Goal: Task Accomplishment & Management: Use online tool/utility

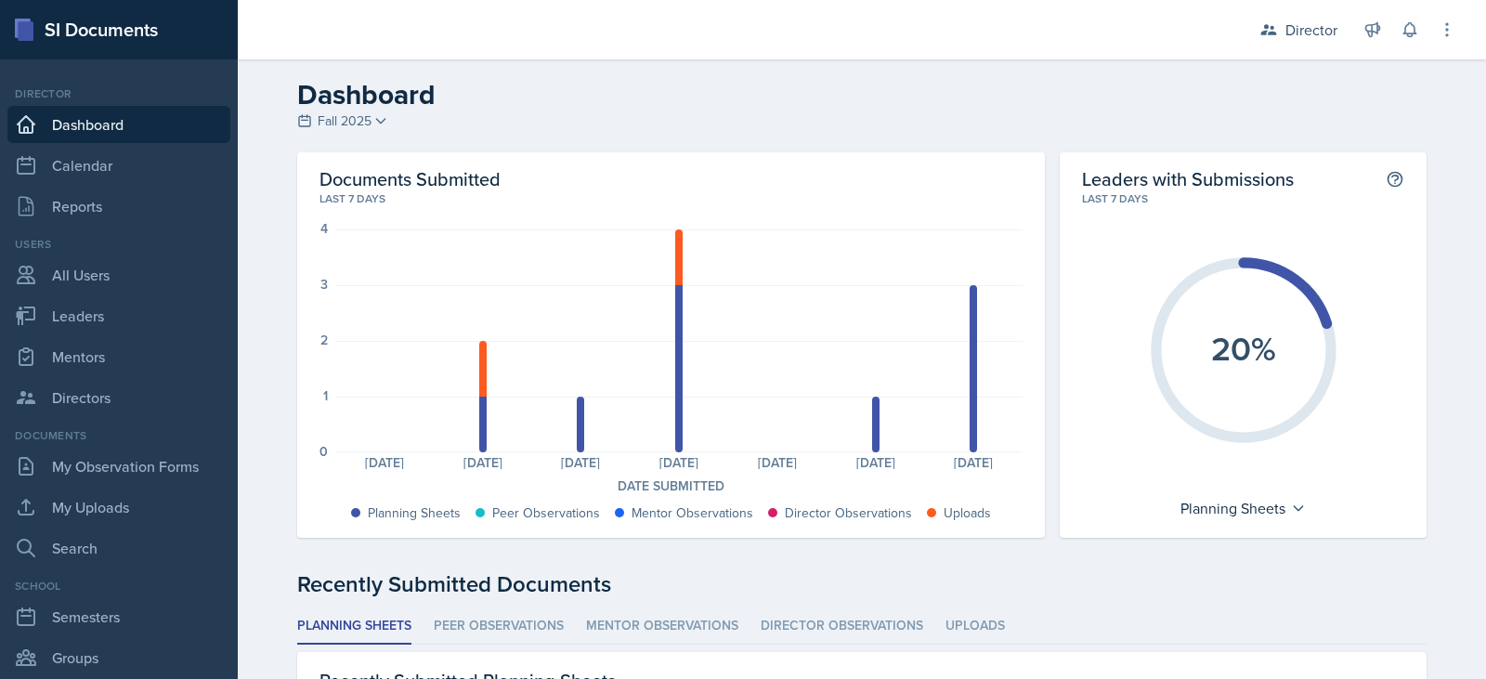
scroll to position [592, 0]
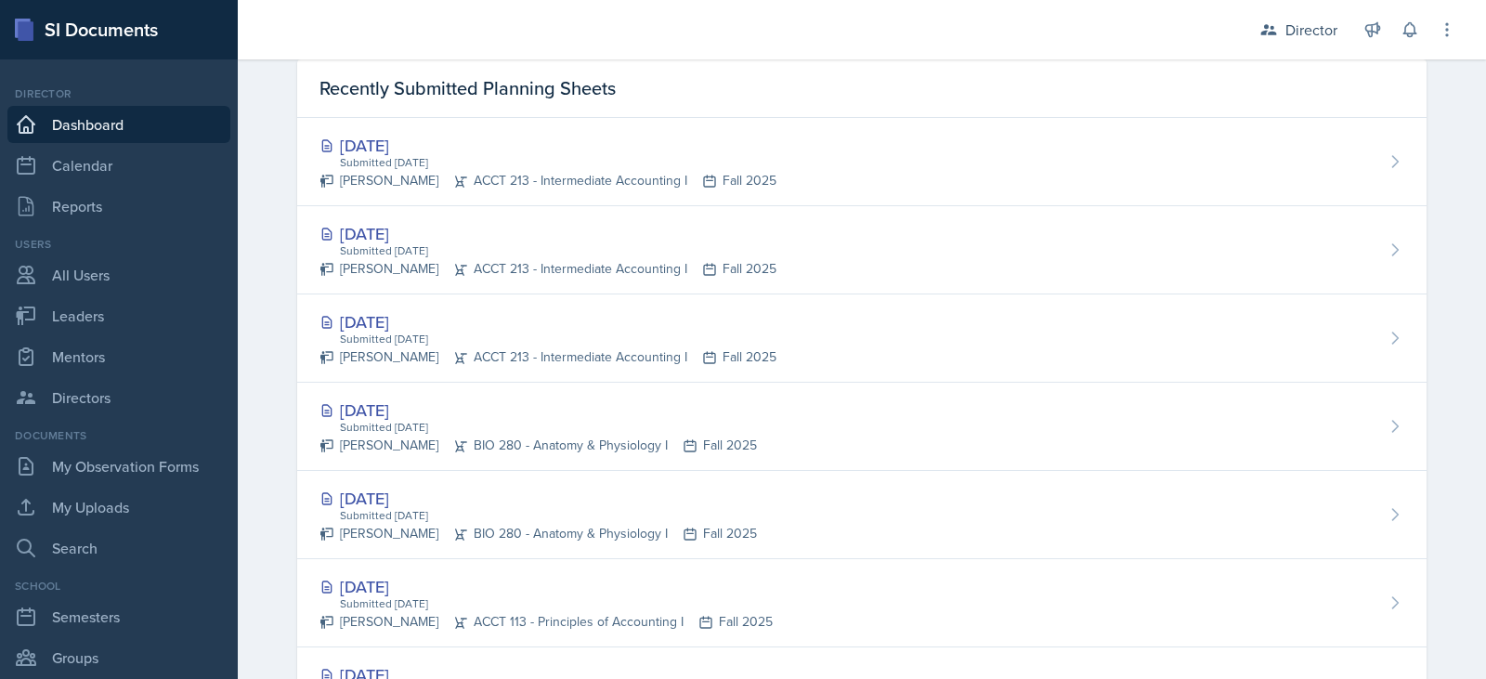
click at [98, 123] on link "Dashboard" at bounding box center [118, 124] width 223 height 37
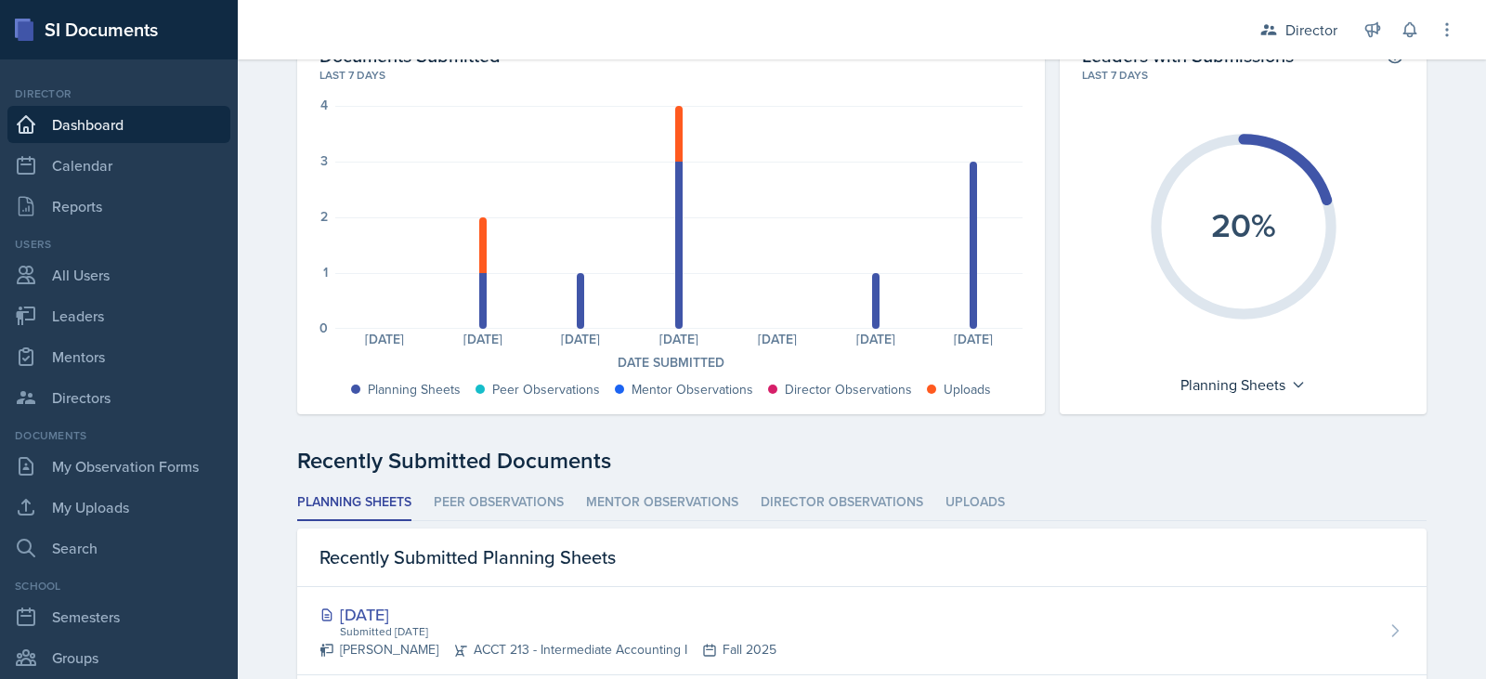
scroll to position [0, 0]
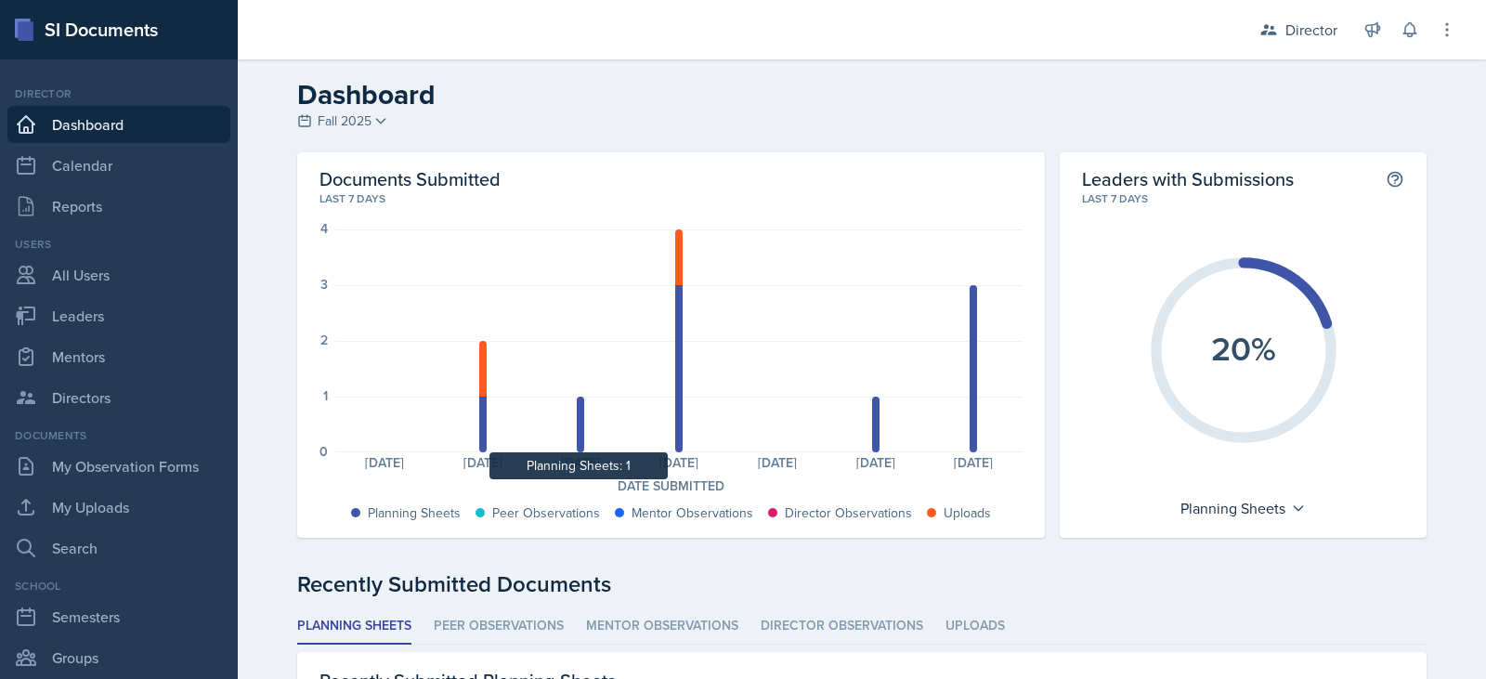
click at [577, 438] on div at bounding box center [580, 425] width 7 height 56
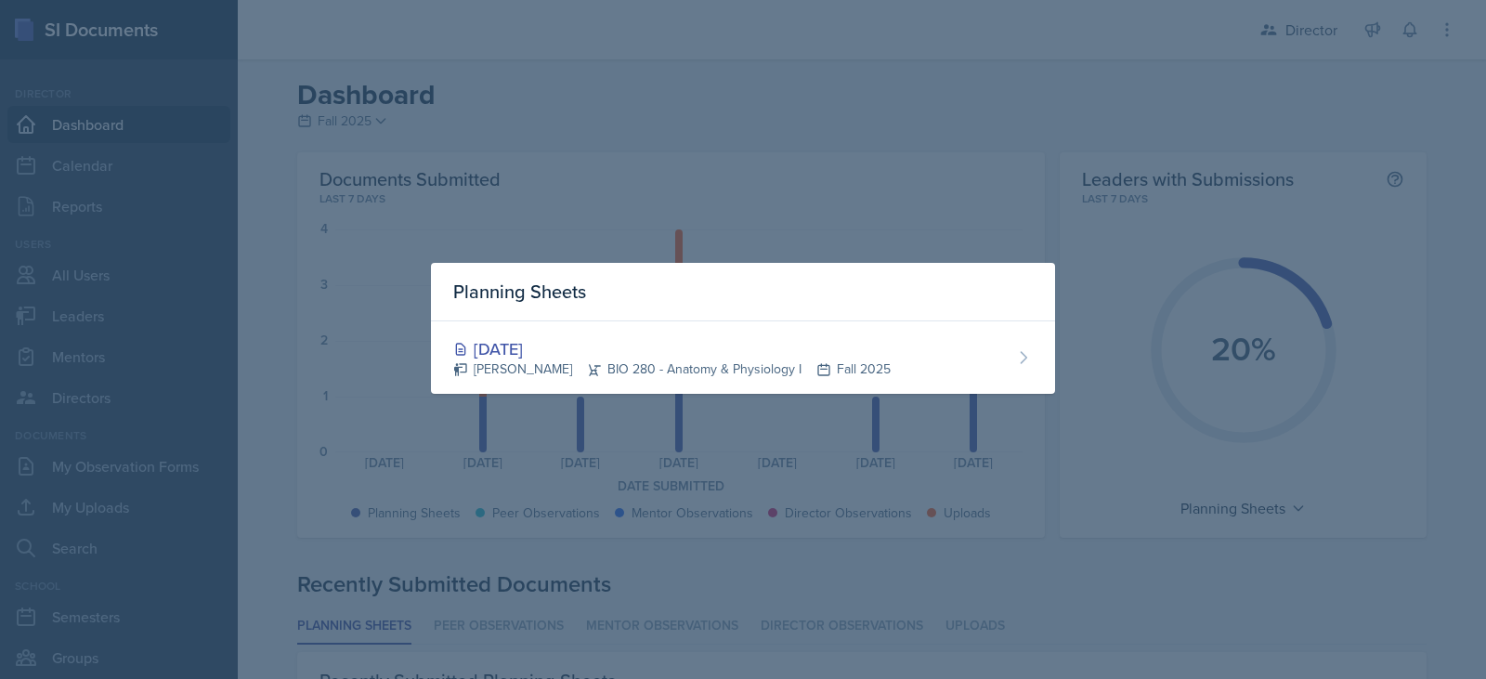
click at [789, 138] on div at bounding box center [743, 339] width 1486 height 679
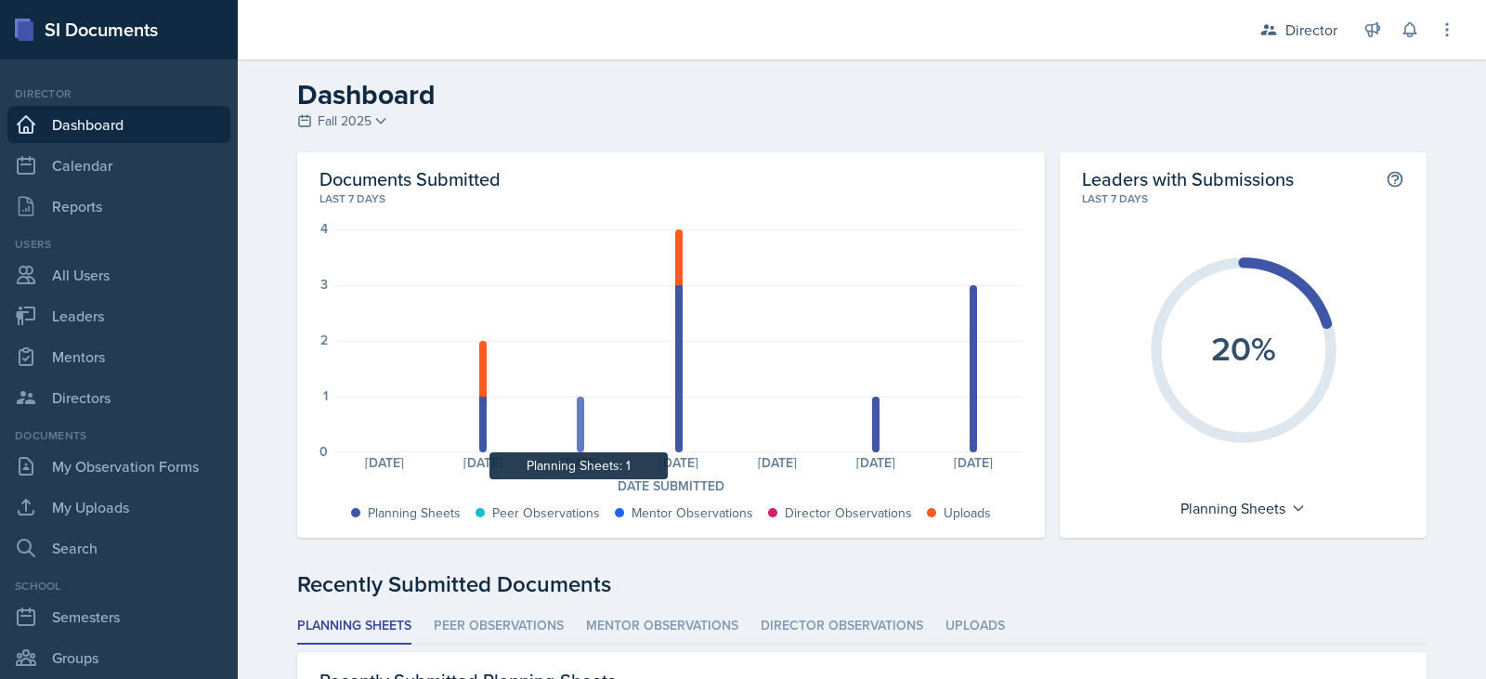
click at [577, 423] on div at bounding box center [580, 425] width 7 height 56
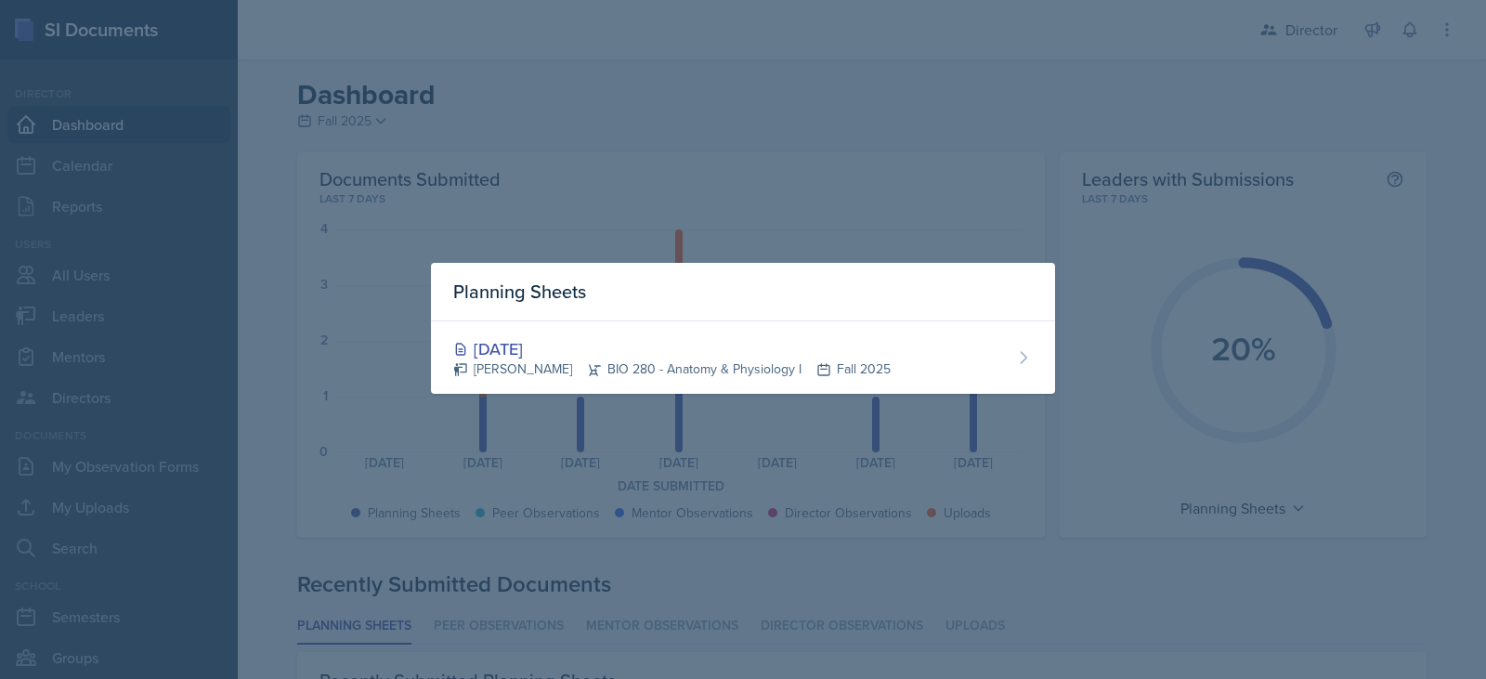
click at [549, 204] on div at bounding box center [743, 339] width 1486 height 679
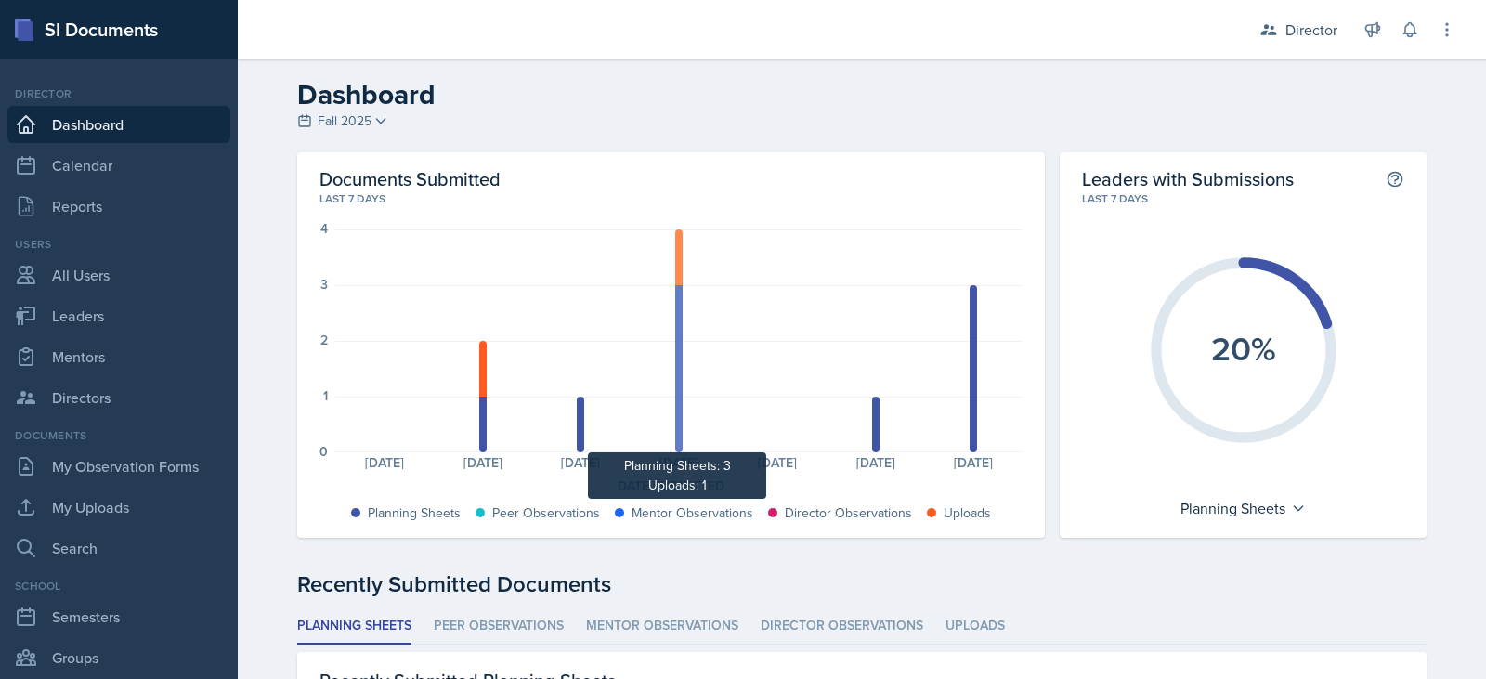
click at [675, 381] on div at bounding box center [678, 368] width 7 height 167
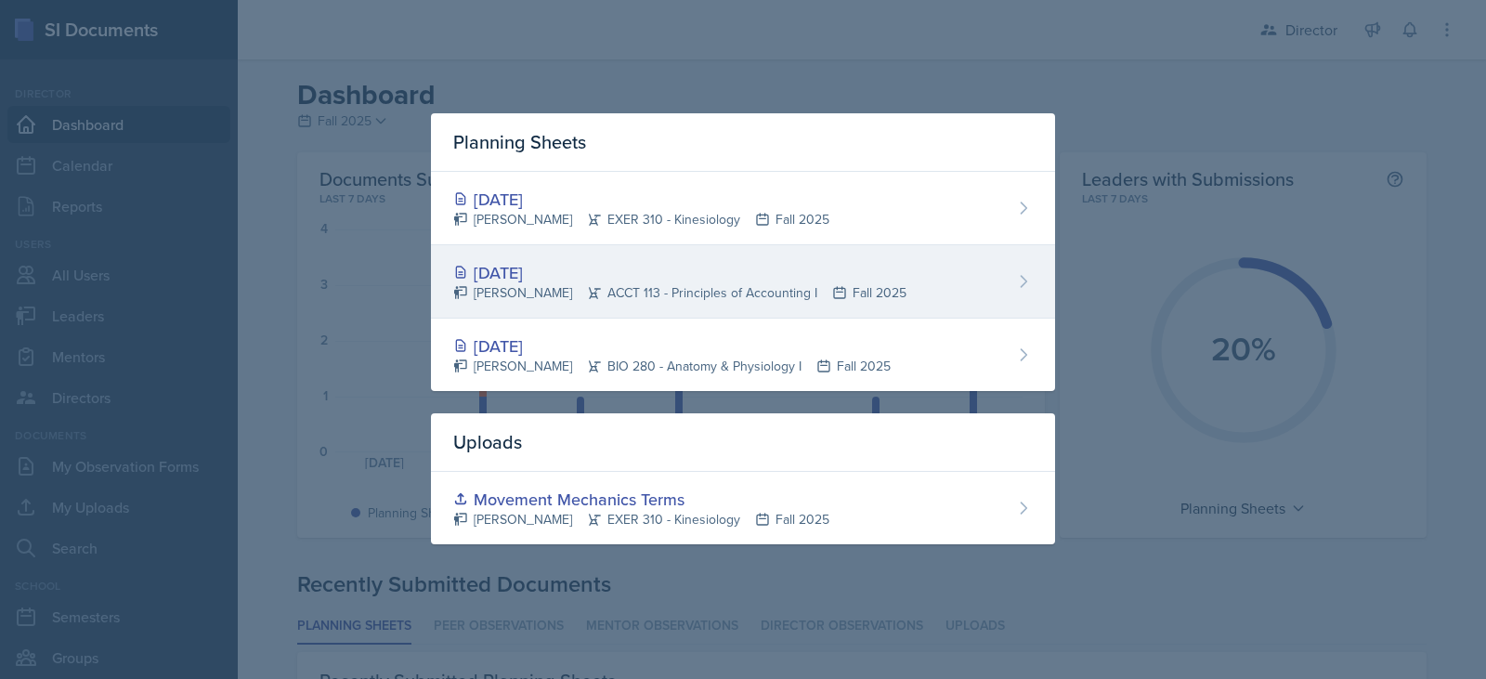
click at [902, 285] on div "[DATE] [PERSON_NAME] ACCT 113 - Principles of Accounting I Fall 2025" at bounding box center [743, 281] width 624 height 73
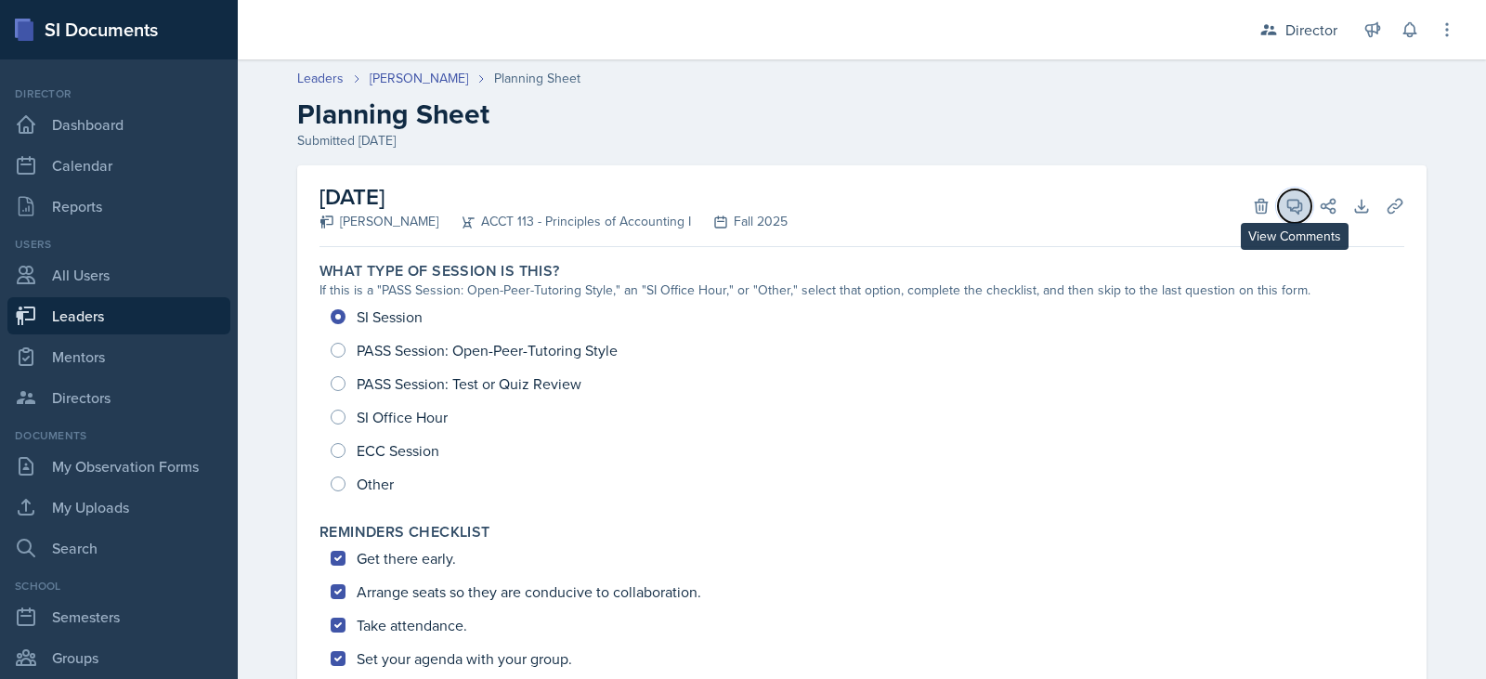
click at [1291, 208] on icon at bounding box center [1294, 206] width 19 height 19
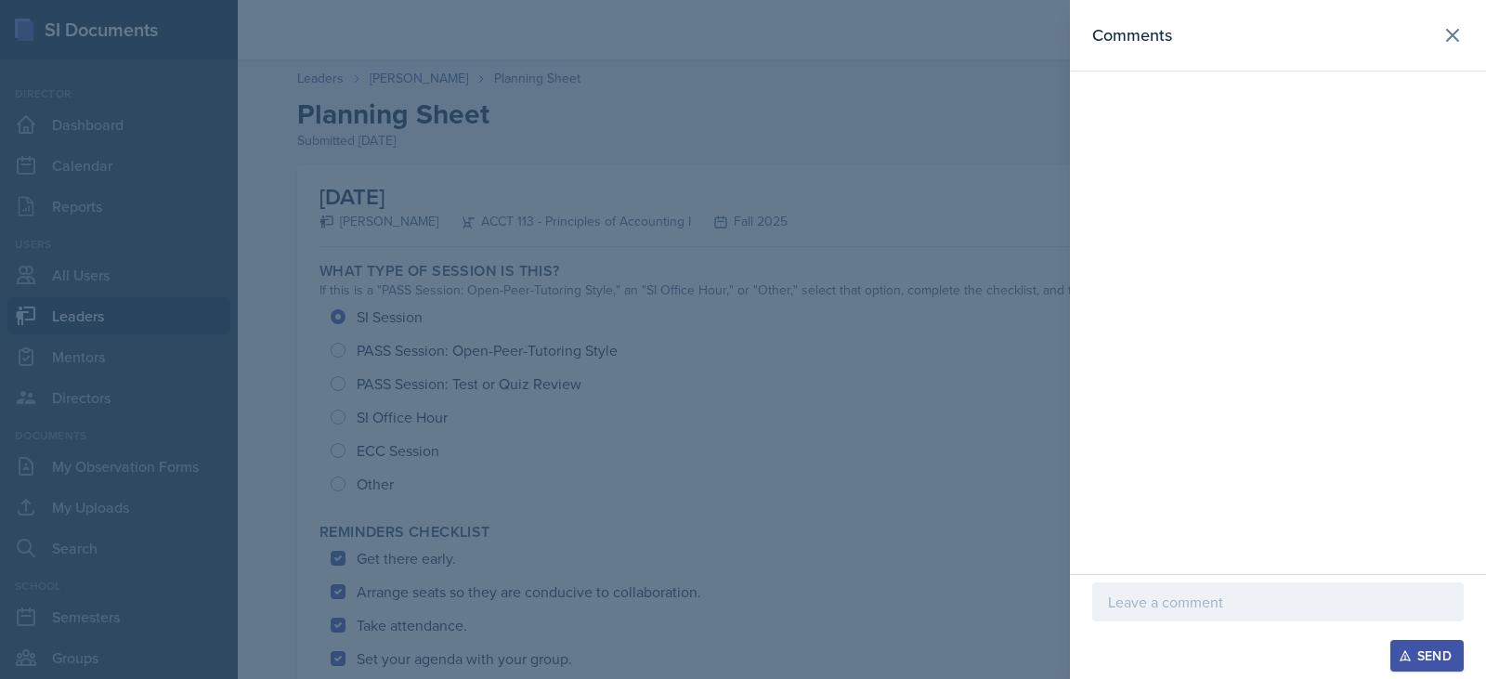
click at [866, 444] on div at bounding box center [743, 339] width 1486 height 679
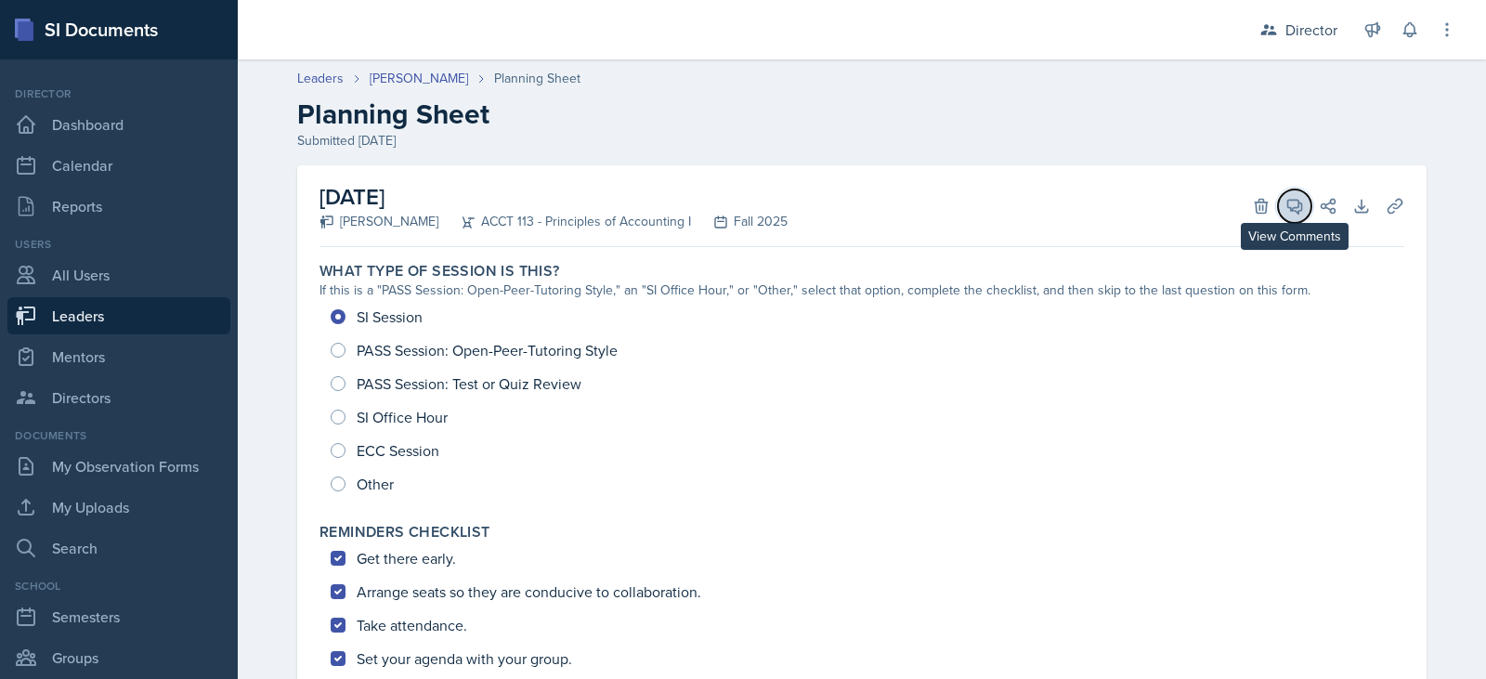
click at [1285, 211] on icon at bounding box center [1294, 206] width 19 height 19
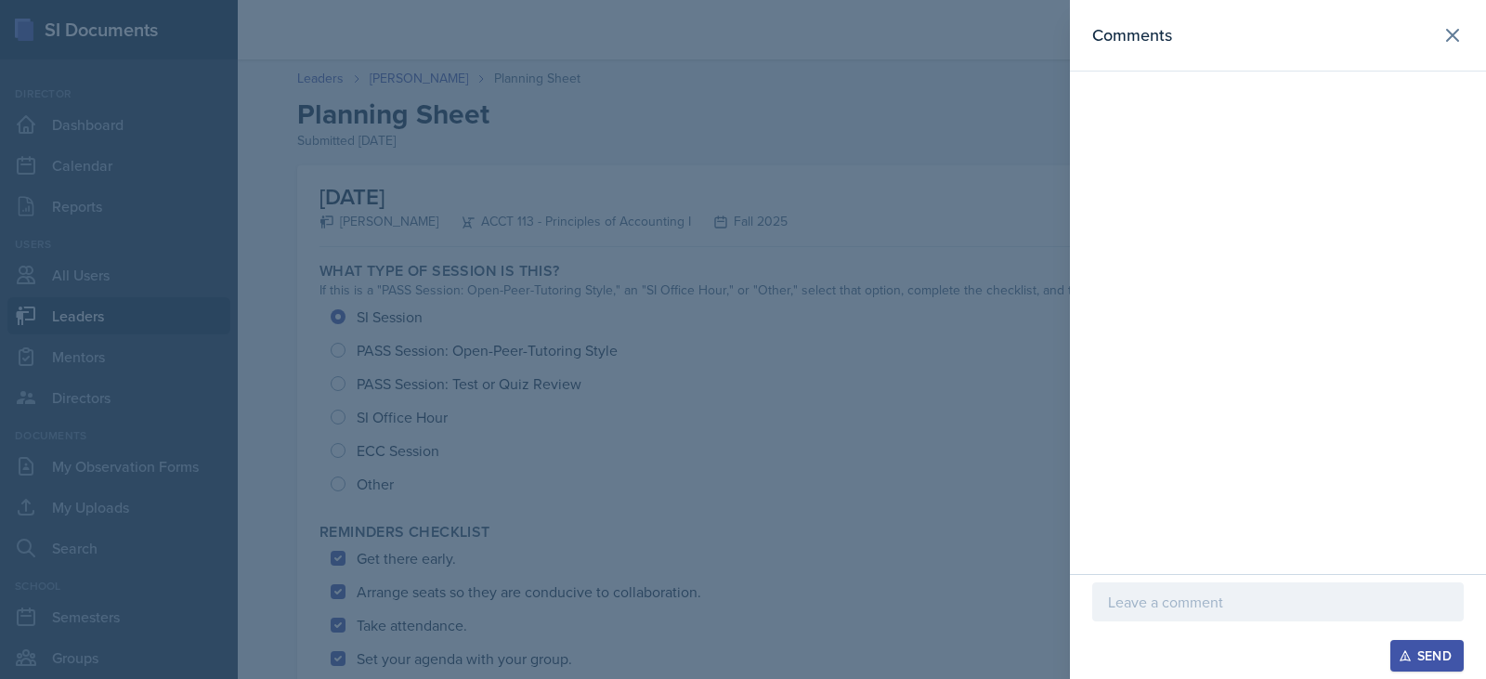
click at [565, 544] on div at bounding box center [743, 339] width 1486 height 679
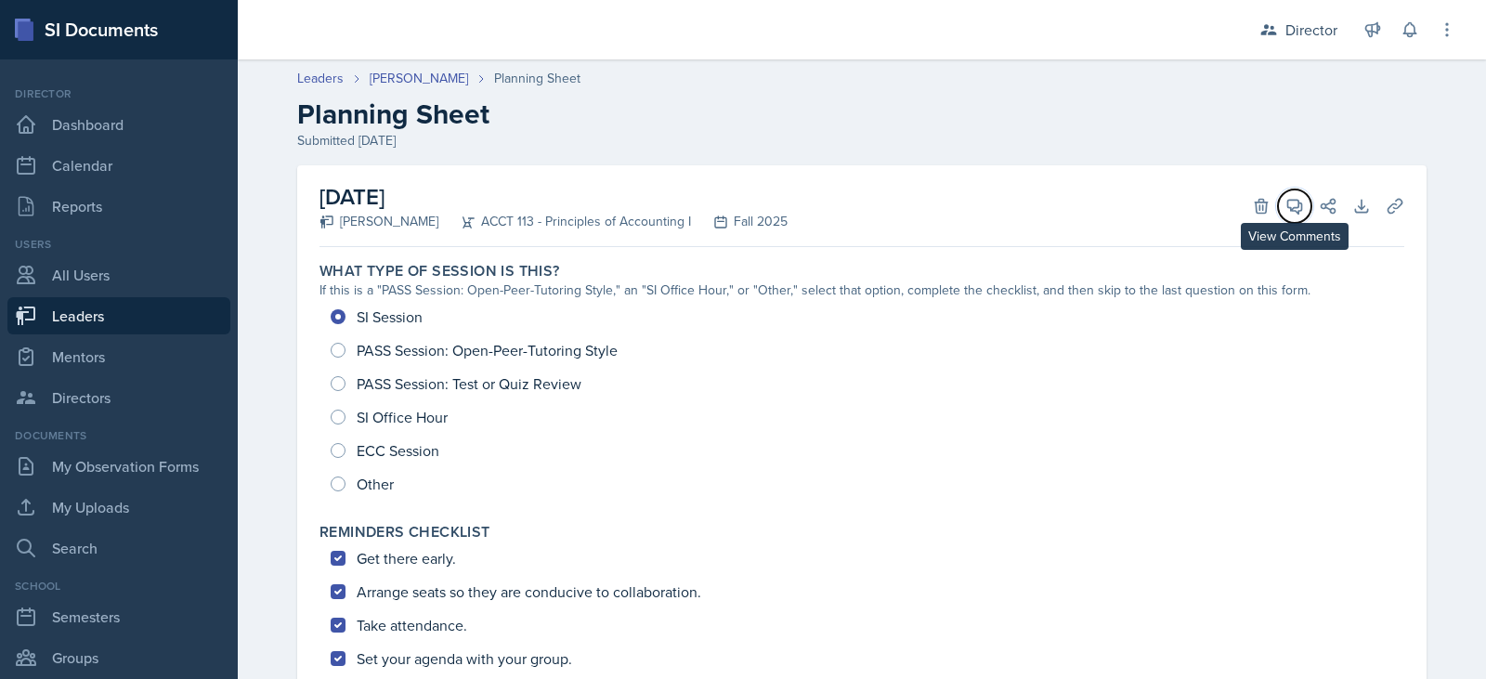
click at [1285, 206] on icon at bounding box center [1294, 206] width 19 height 19
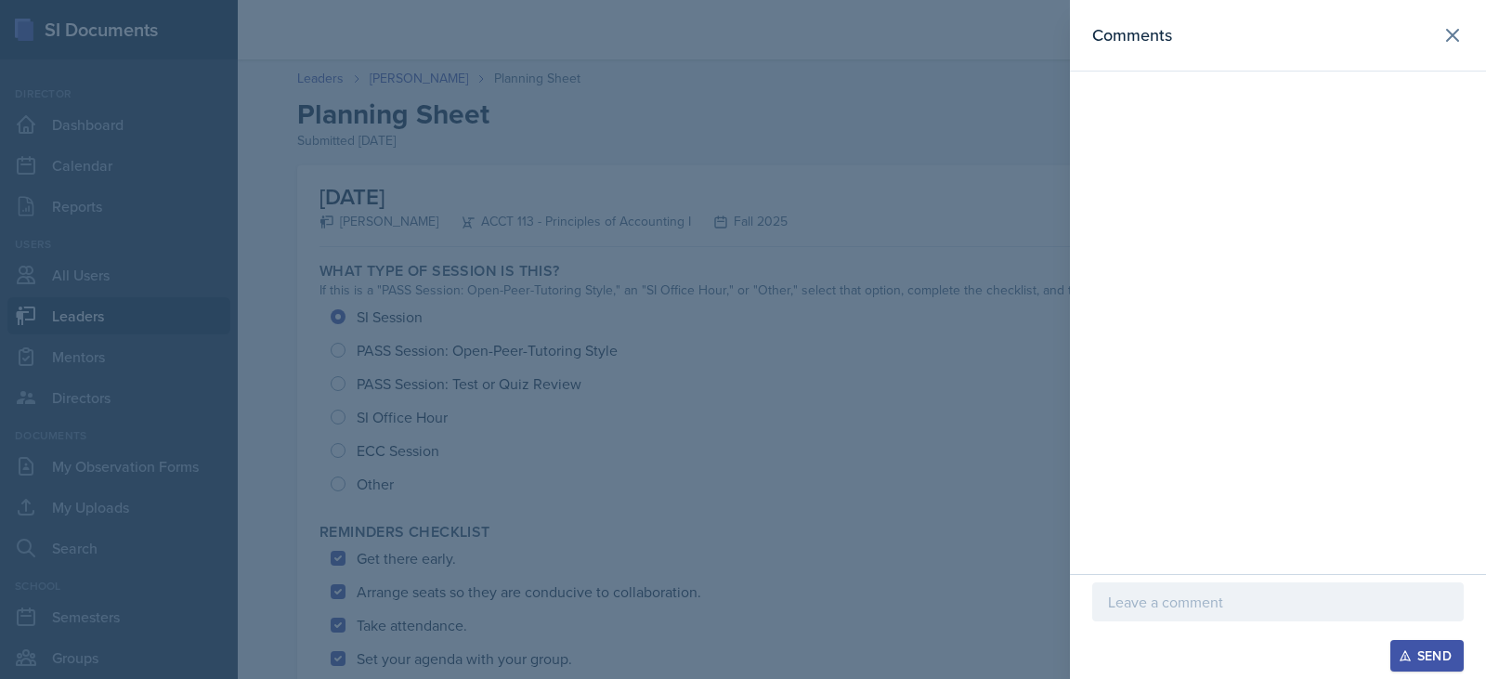
click at [1153, 579] on div "Send" at bounding box center [1278, 626] width 416 height 105
click at [1164, 596] on p at bounding box center [1278, 602] width 340 height 22
click at [1413, 657] on div "Send" at bounding box center [1426, 655] width 49 height 15
click at [1453, 35] on icon at bounding box center [1452, 35] width 11 height 11
